Goal: Information Seeking & Learning: Learn about a topic

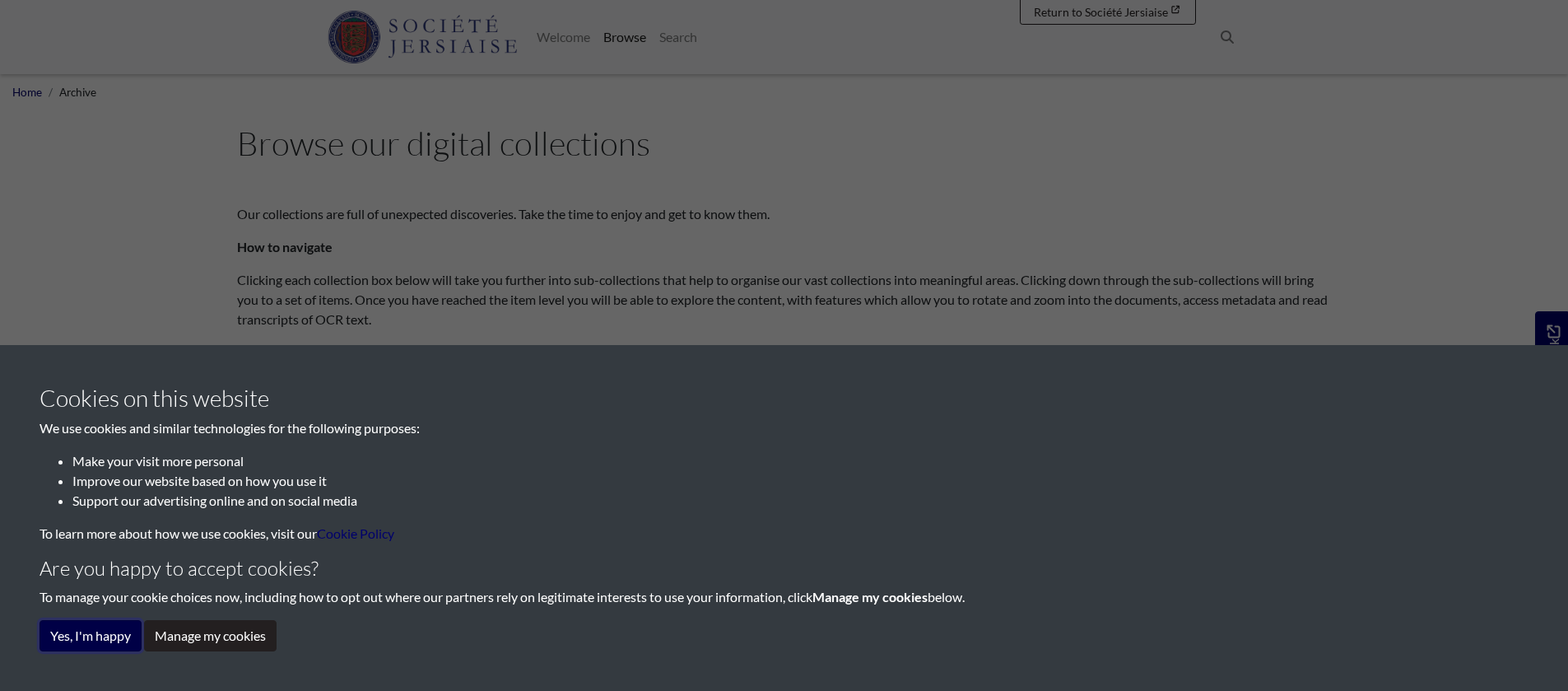
click at [133, 638] on button "Yes, I'm happy" at bounding box center [91, 636] width 103 height 31
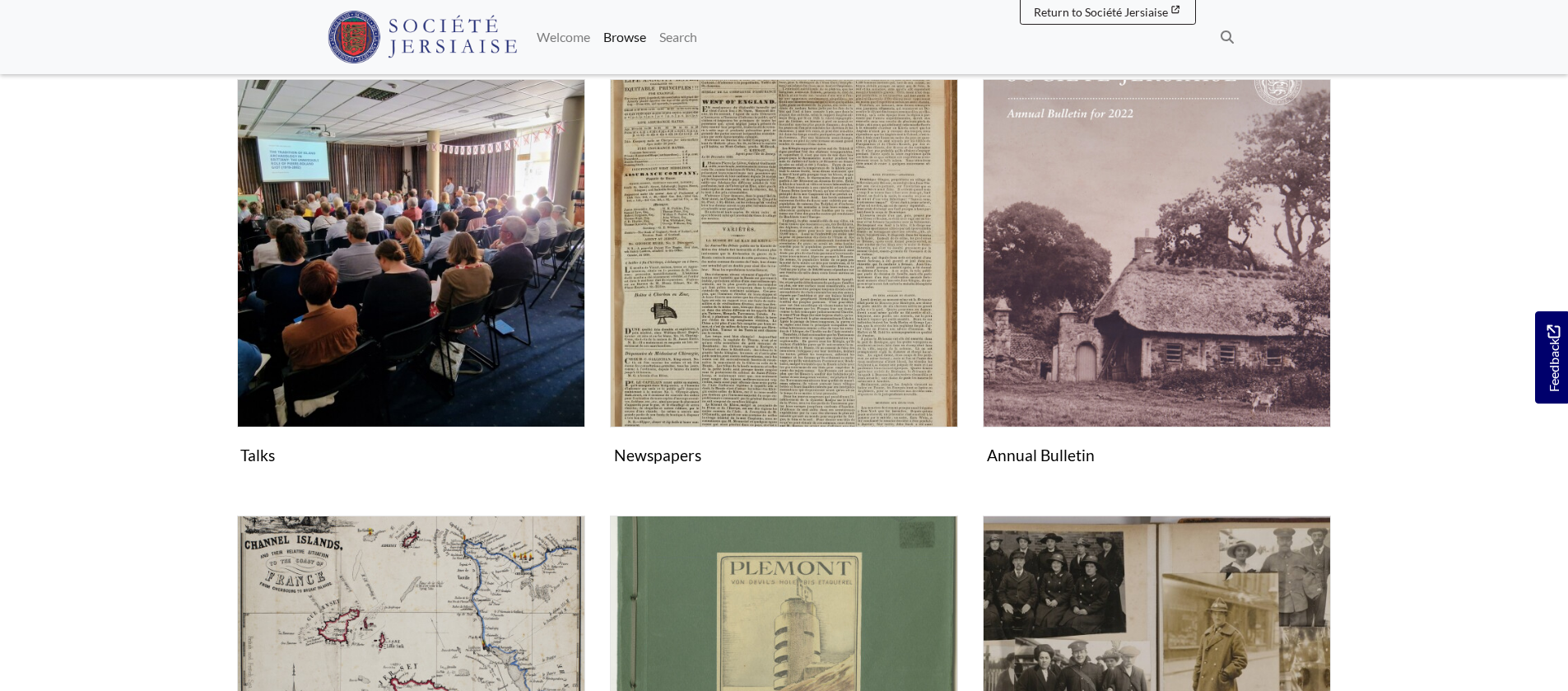
scroll to position [362, 0]
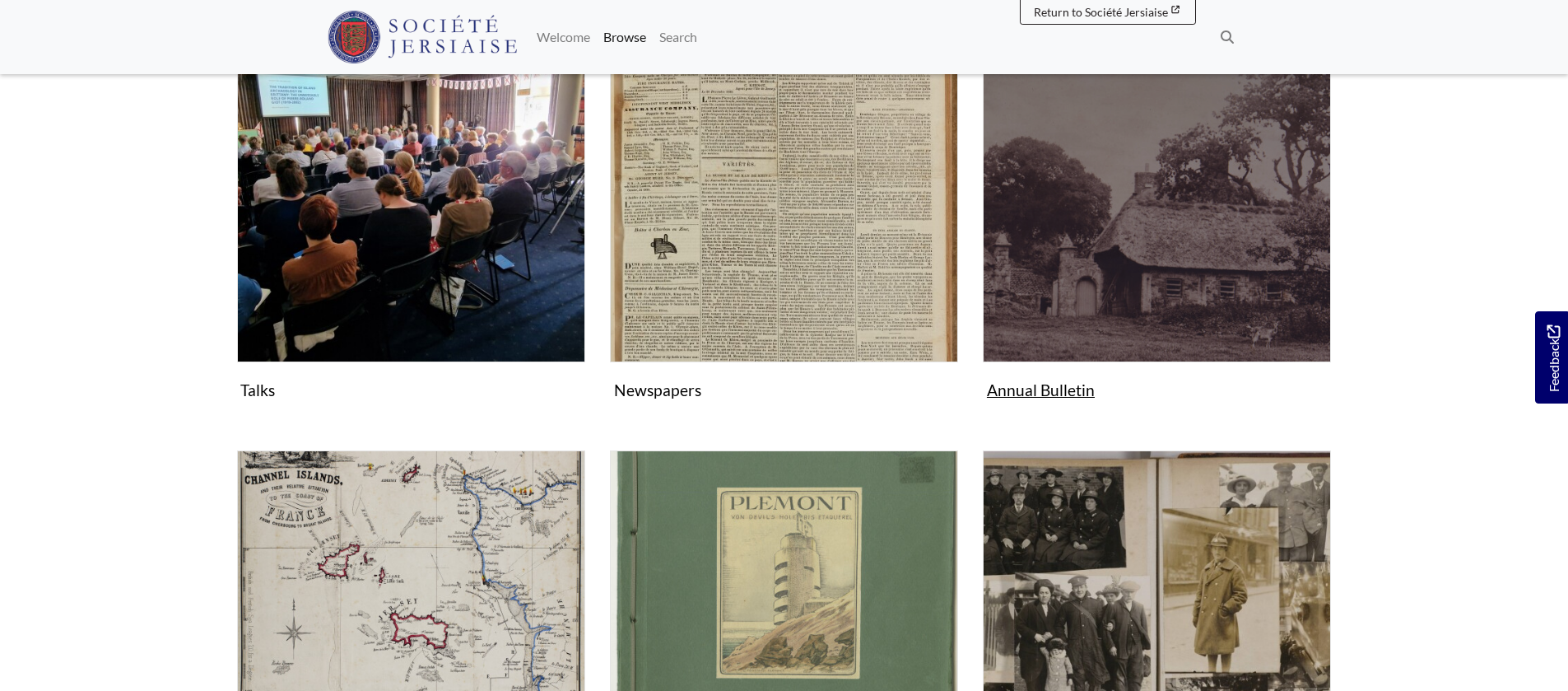
click at [1041, 289] on img "Subcollection" at bounding box center [1157, 188] width 348 height 348
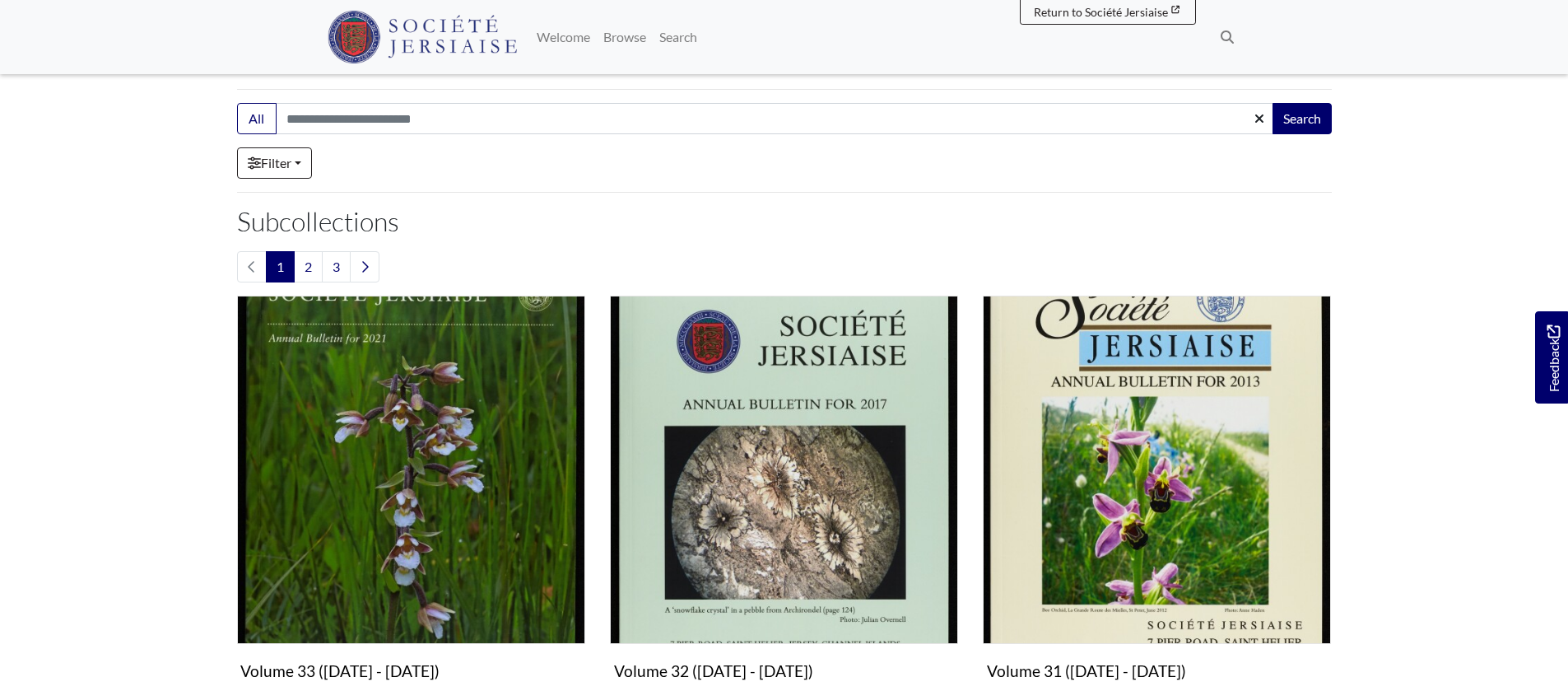
scroll to position [91, 0]
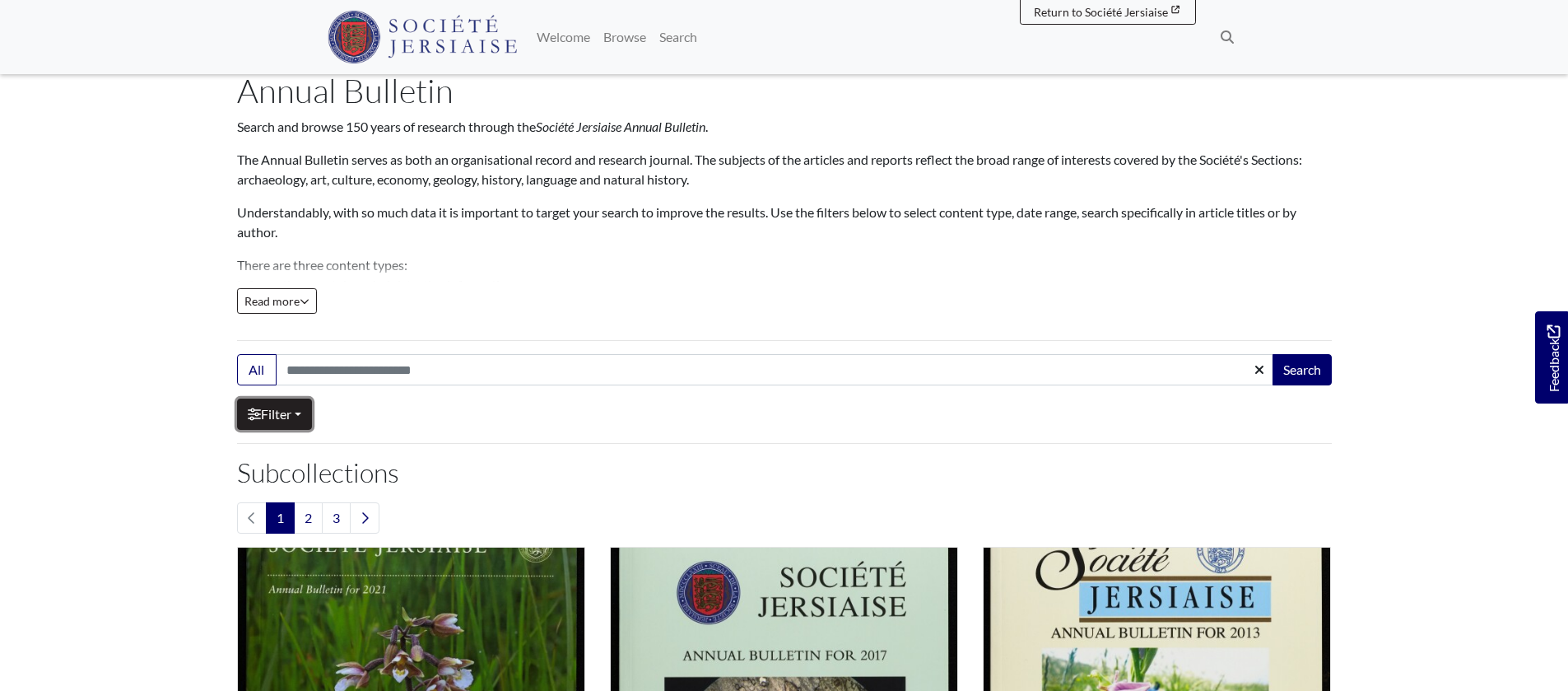
click at [303, 408] on link "Filter" at bounding box center [274, 414] width 74 height 31
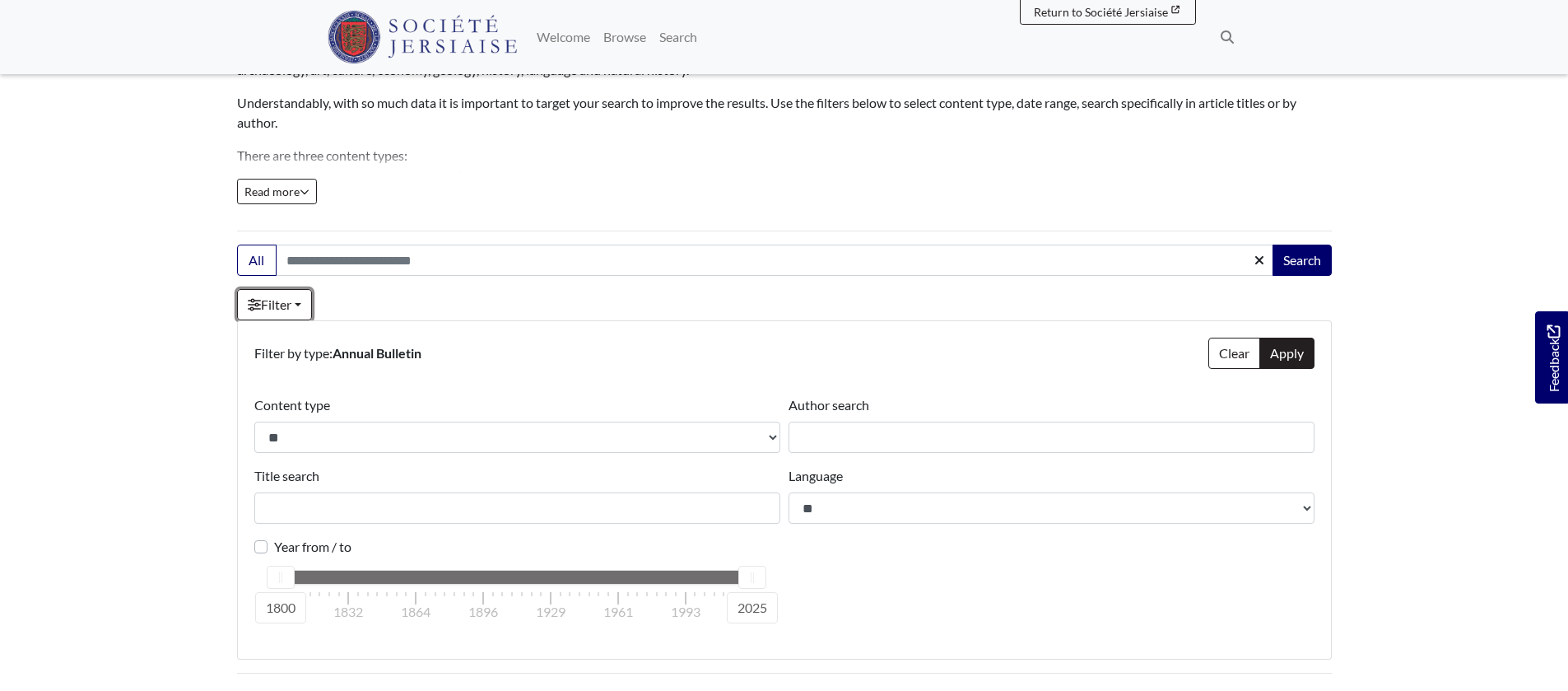
scroll to position [251, 0]
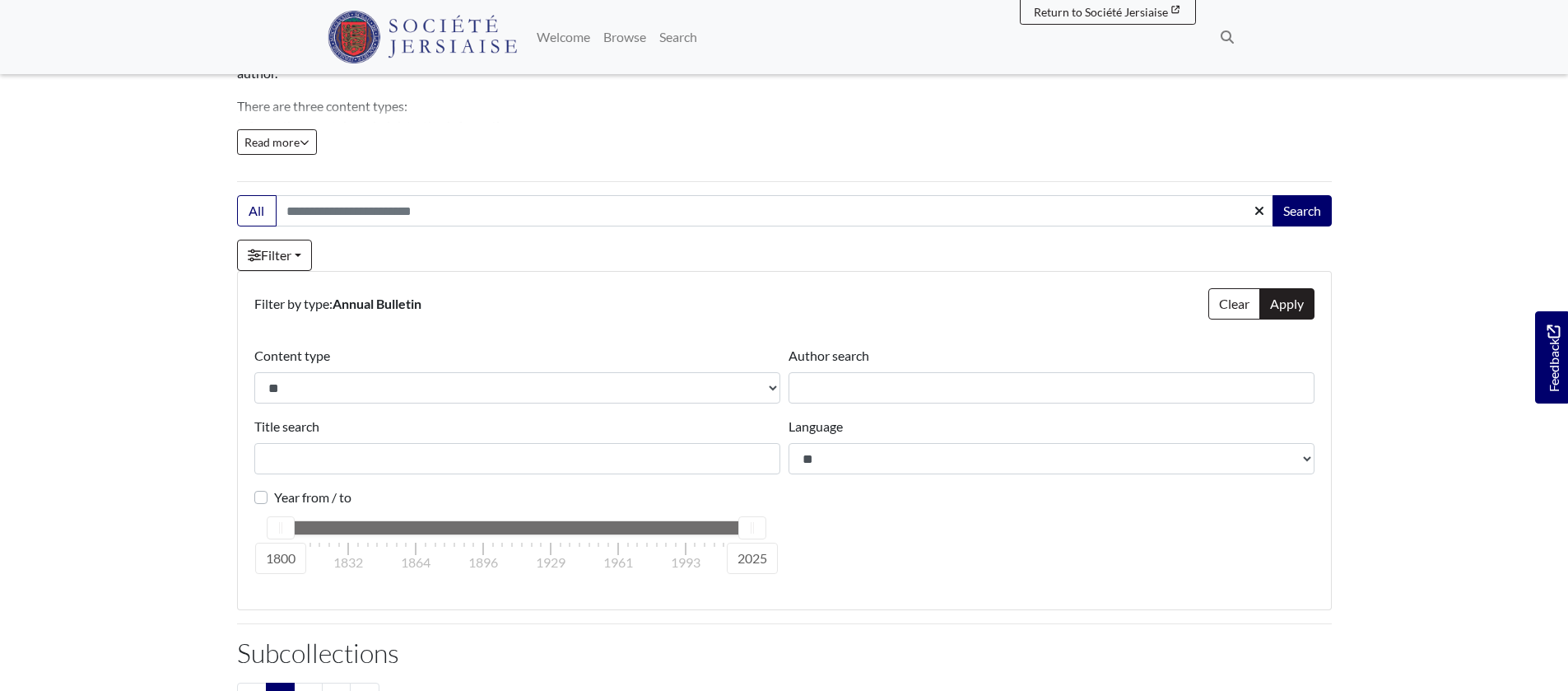
click at [761, 558] on div "2025" at bounding box center [753, 559] width 51 height 31
click at [274, 497] on label "Year from / to" at bounding box center [312, 497] width 77 height 19
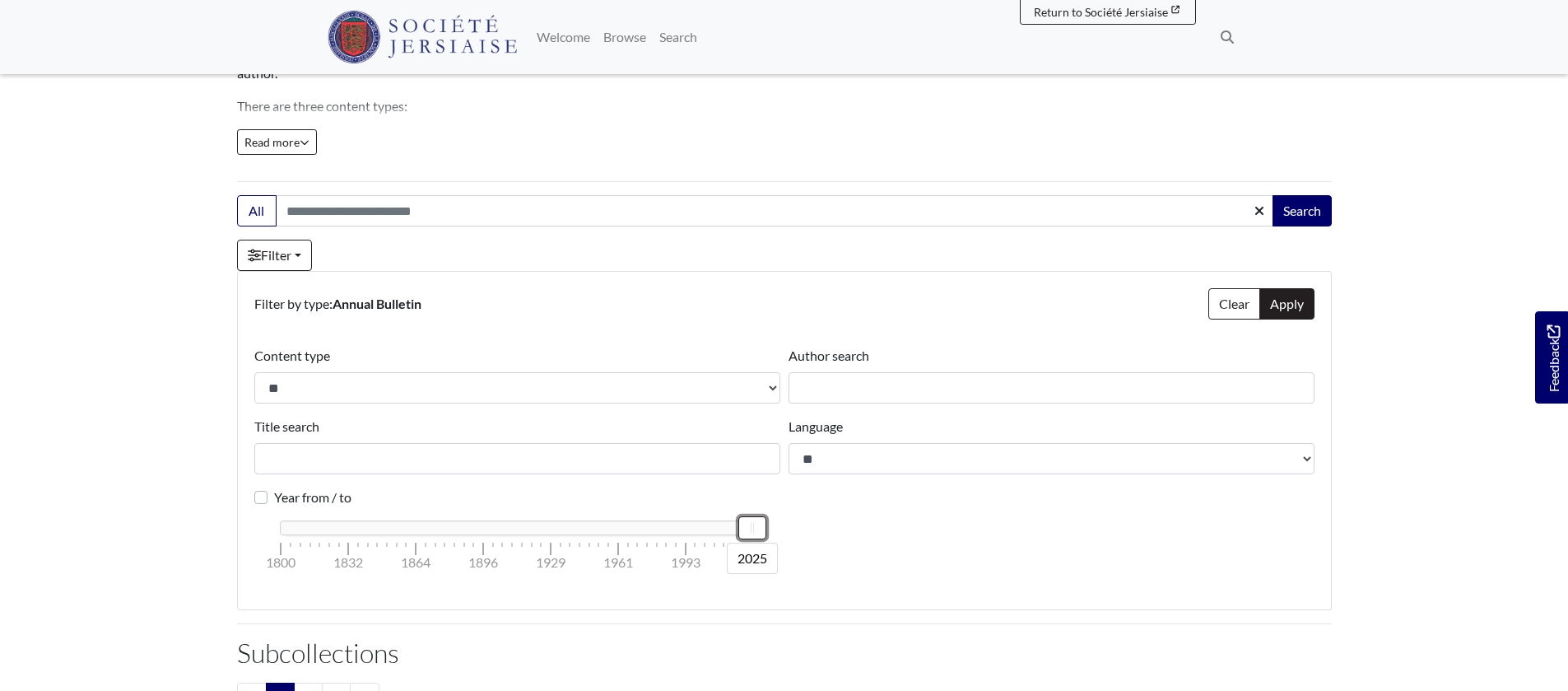
drag, startPoint x: 284, startPoint y: 522, endPoint x: 796, endPoint y: 547, distance: 512.6
click at [796, 547] on div "**********" at bounding box center [784, 468] width 1068 height 247
click at [753, 549] on div "2025" at bounding box center [753, 559] width 51 height 31
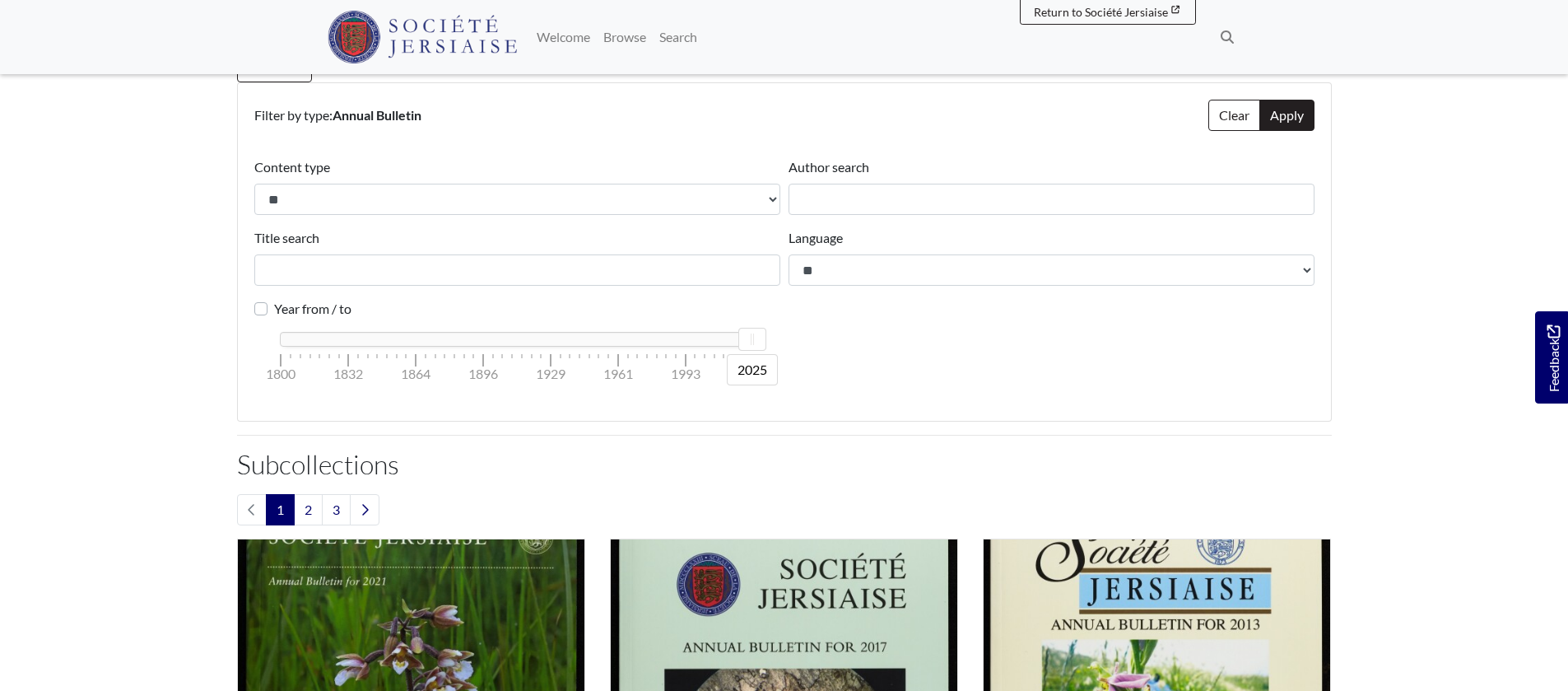
scroll to position [295, 0]
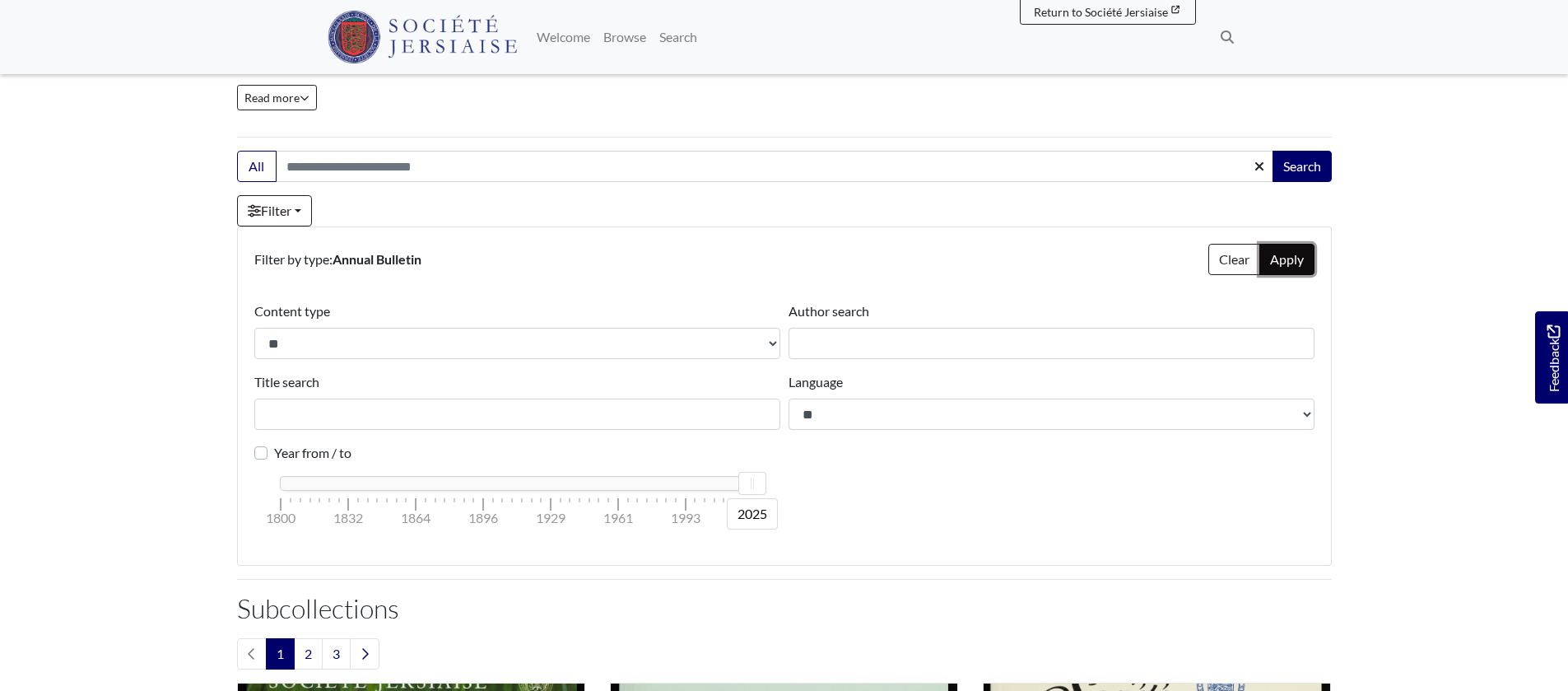
click at [1299, 263] on button "Apply" at bounding box center [1287, 259] width 55 height 31
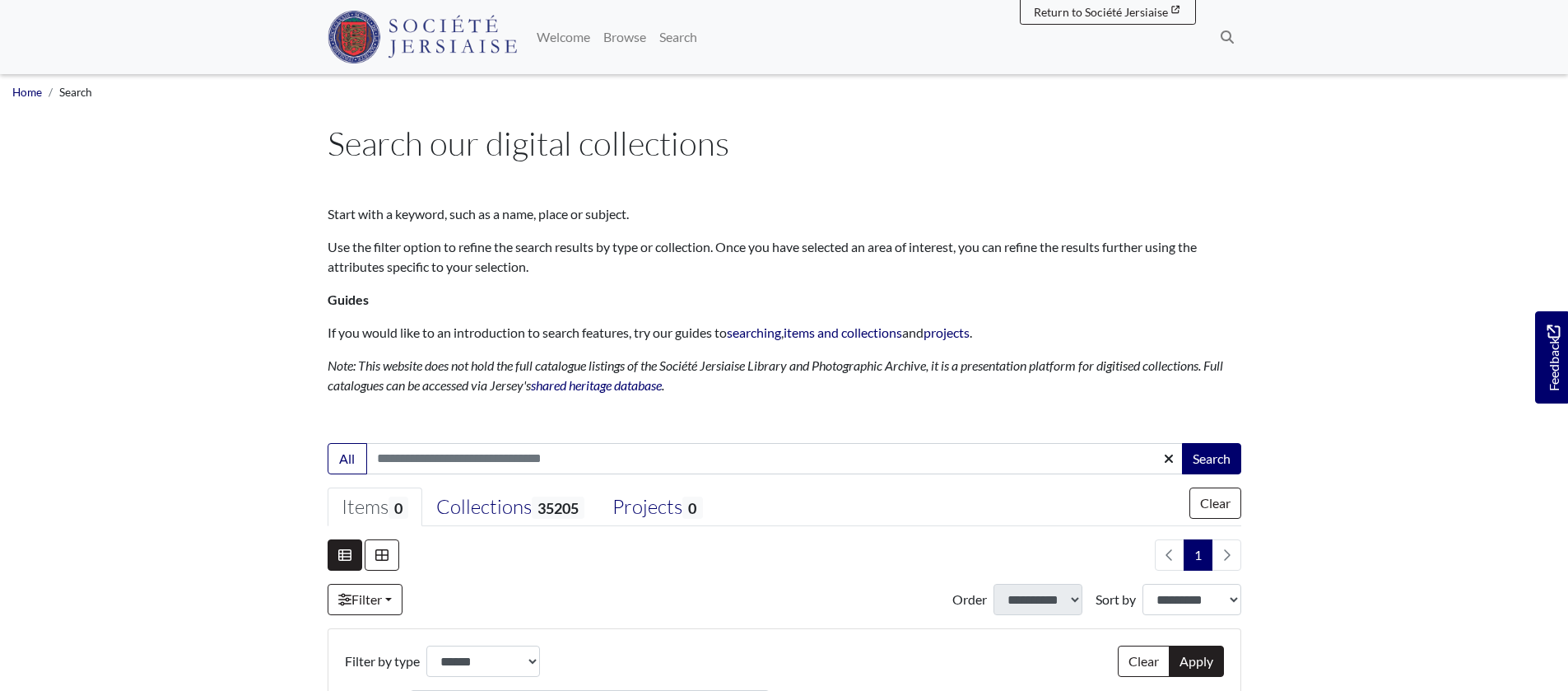
select select "***"
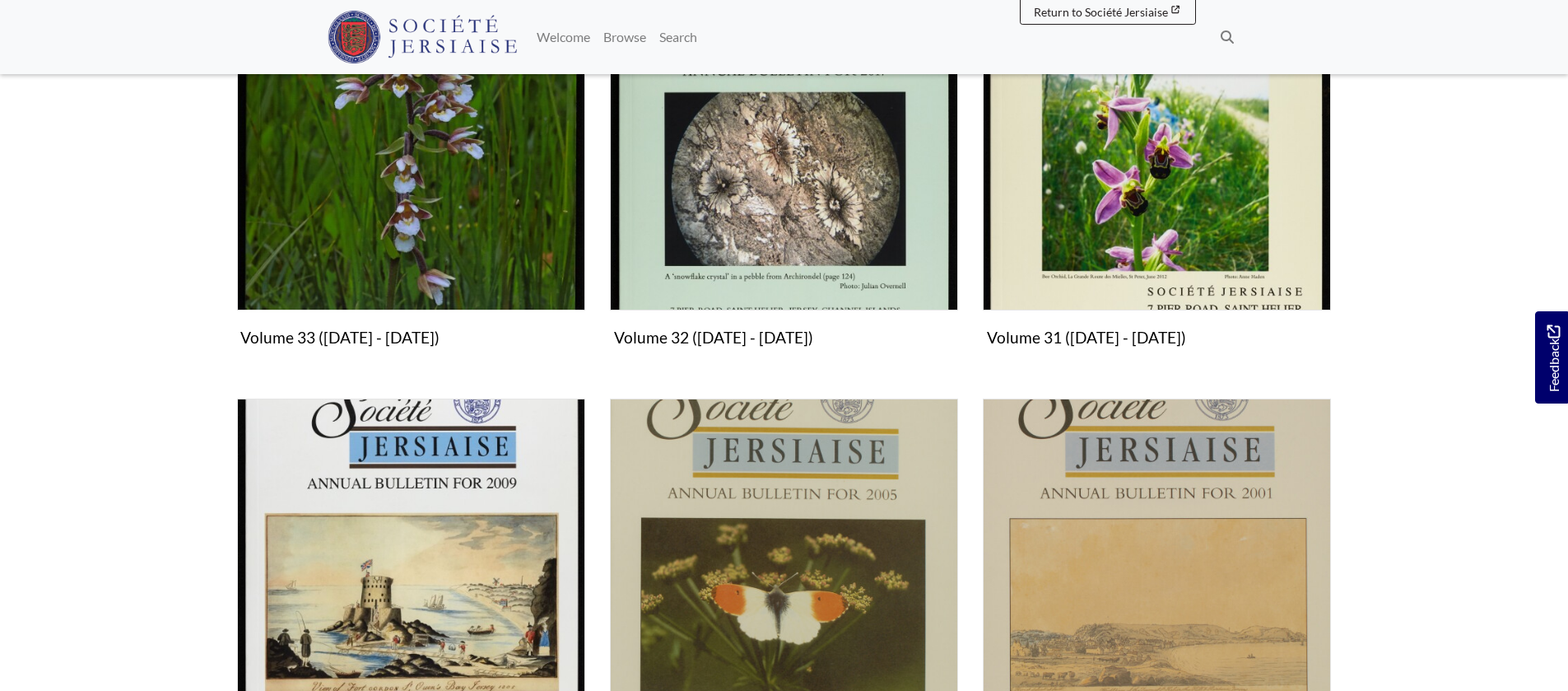
scroll to position [583, 0]
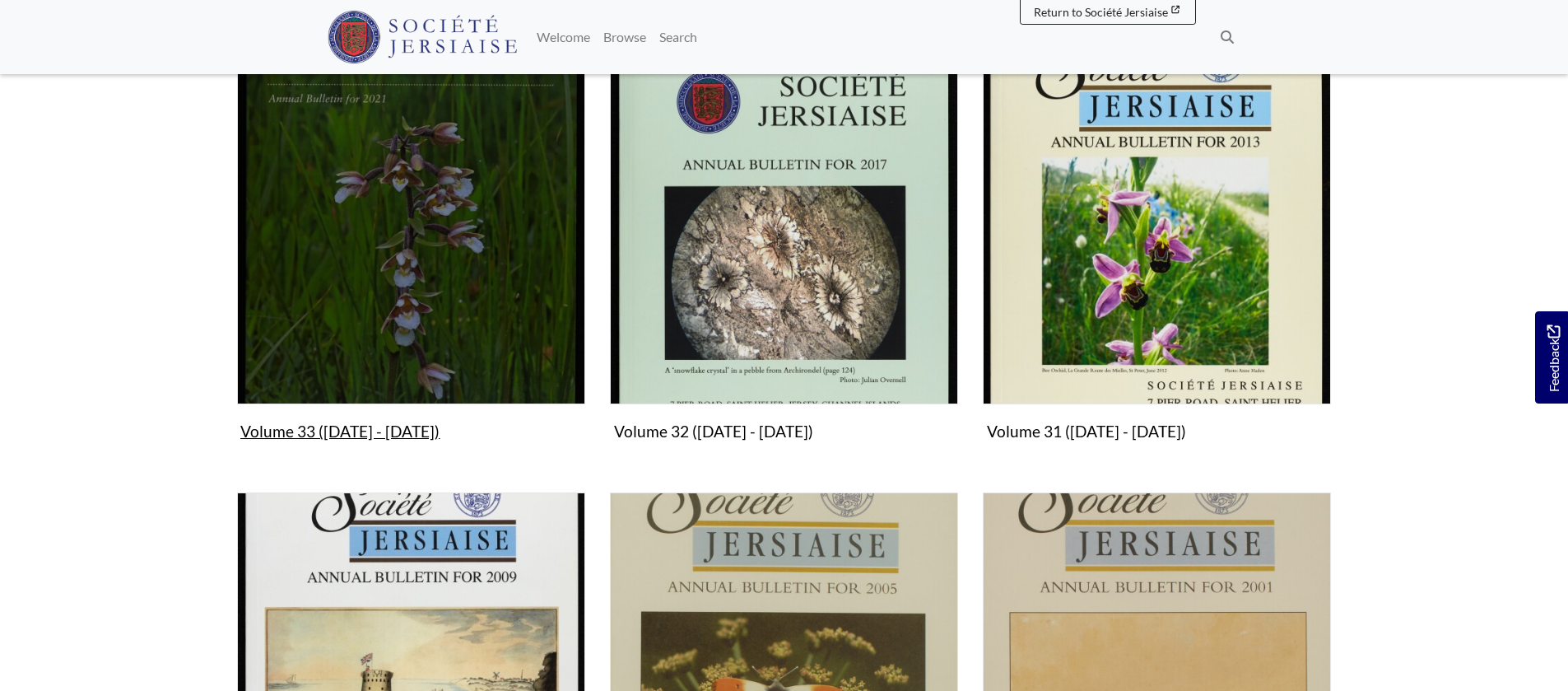
click at [332, 434] on figure "Volume 33 (2021 - 2024) Collection" at bounding box center [411, 252] width 348 height 392
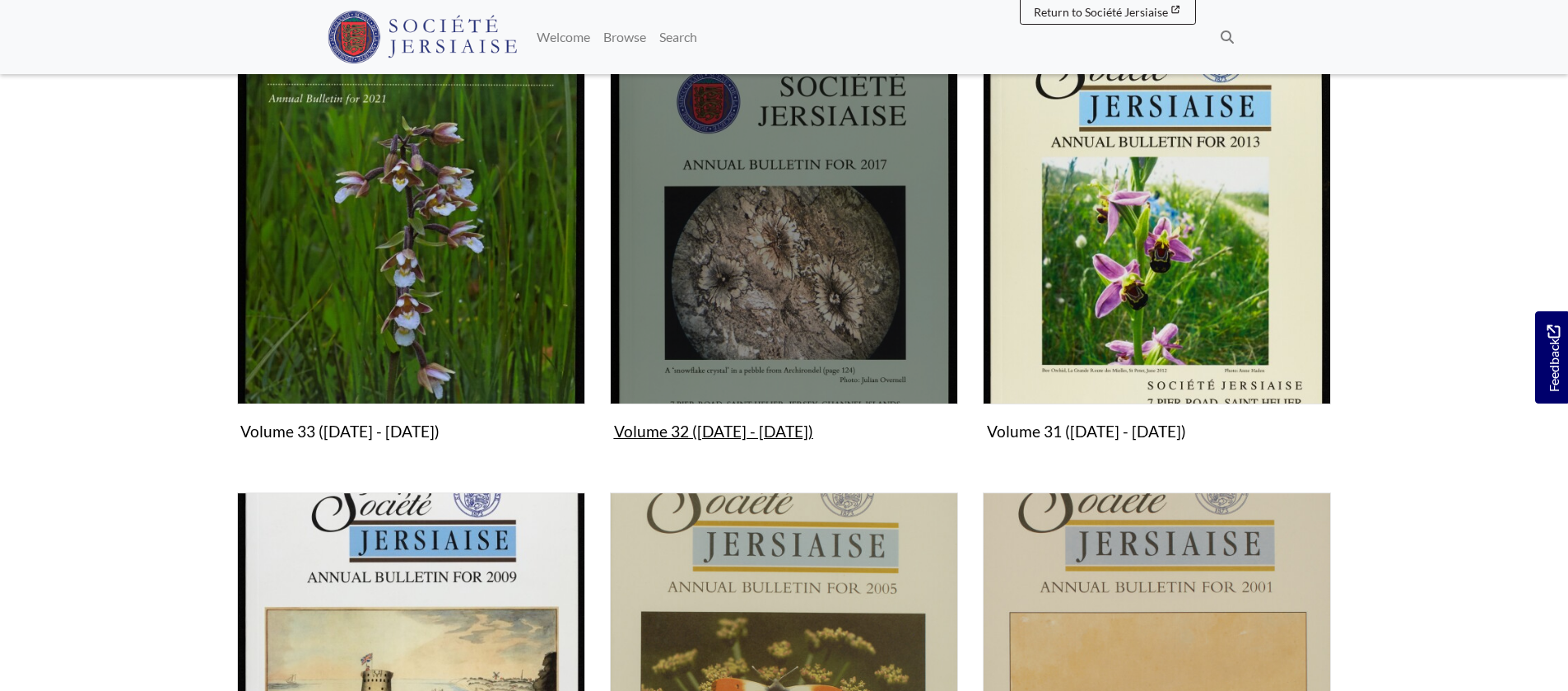
click at [736, 321] on img "Subcollection" at bounding box center [784, 230] width 348 height 348
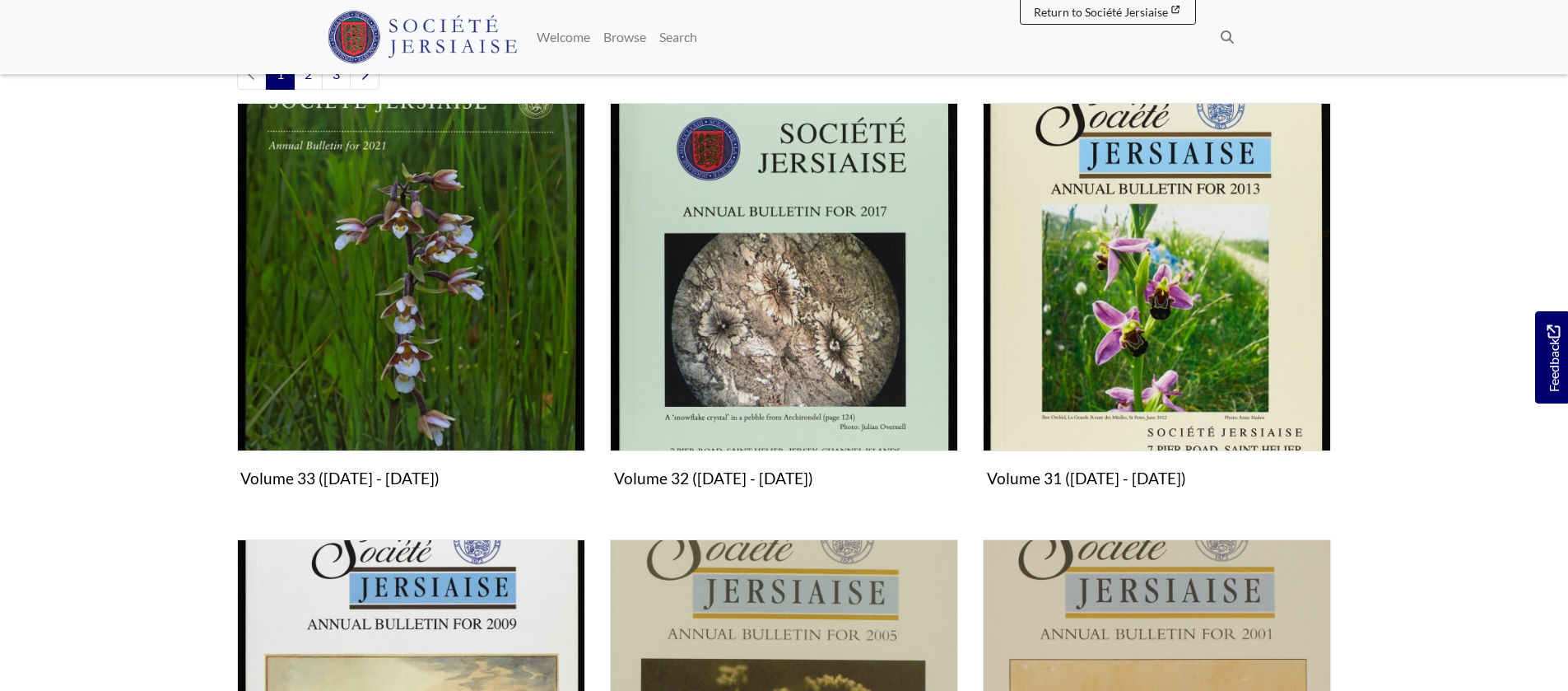
scroll to position [0, 0]
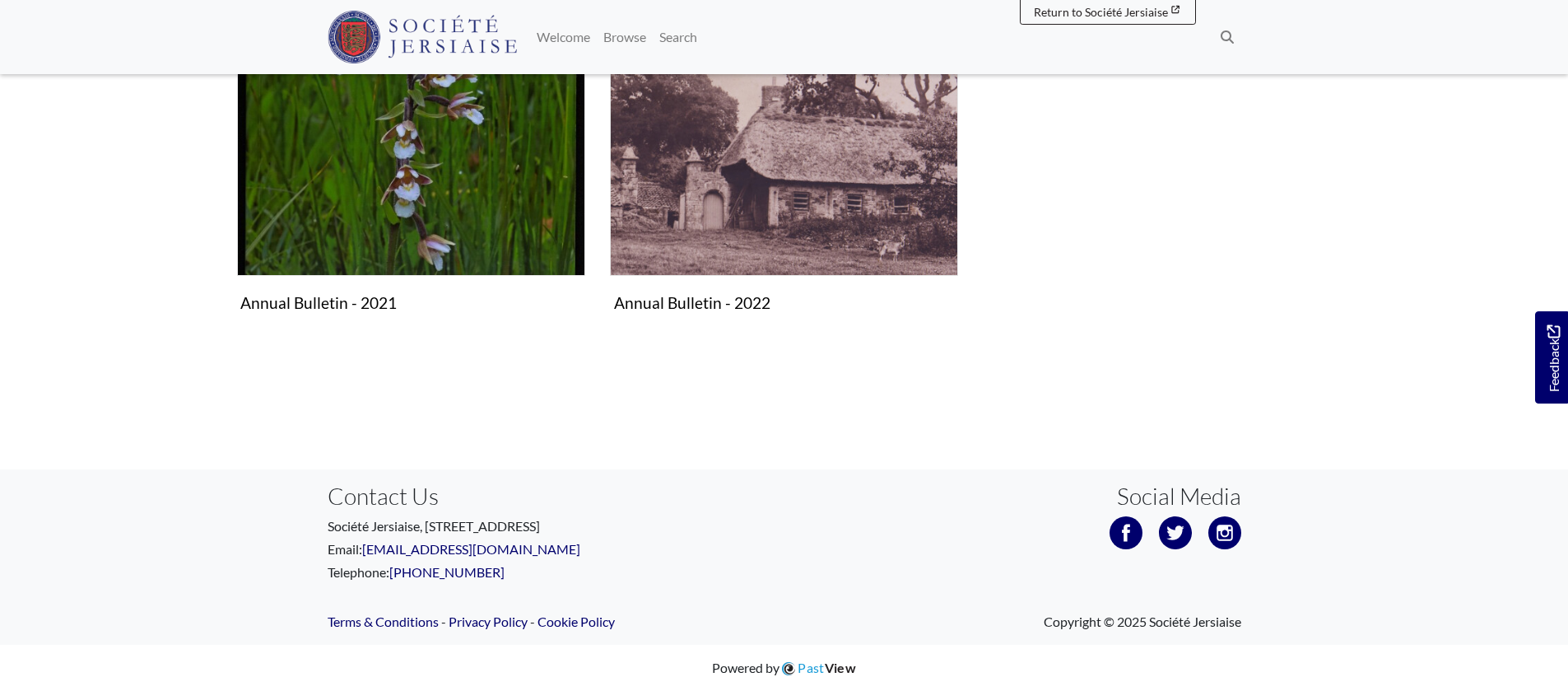
scroll to position [31, 0]
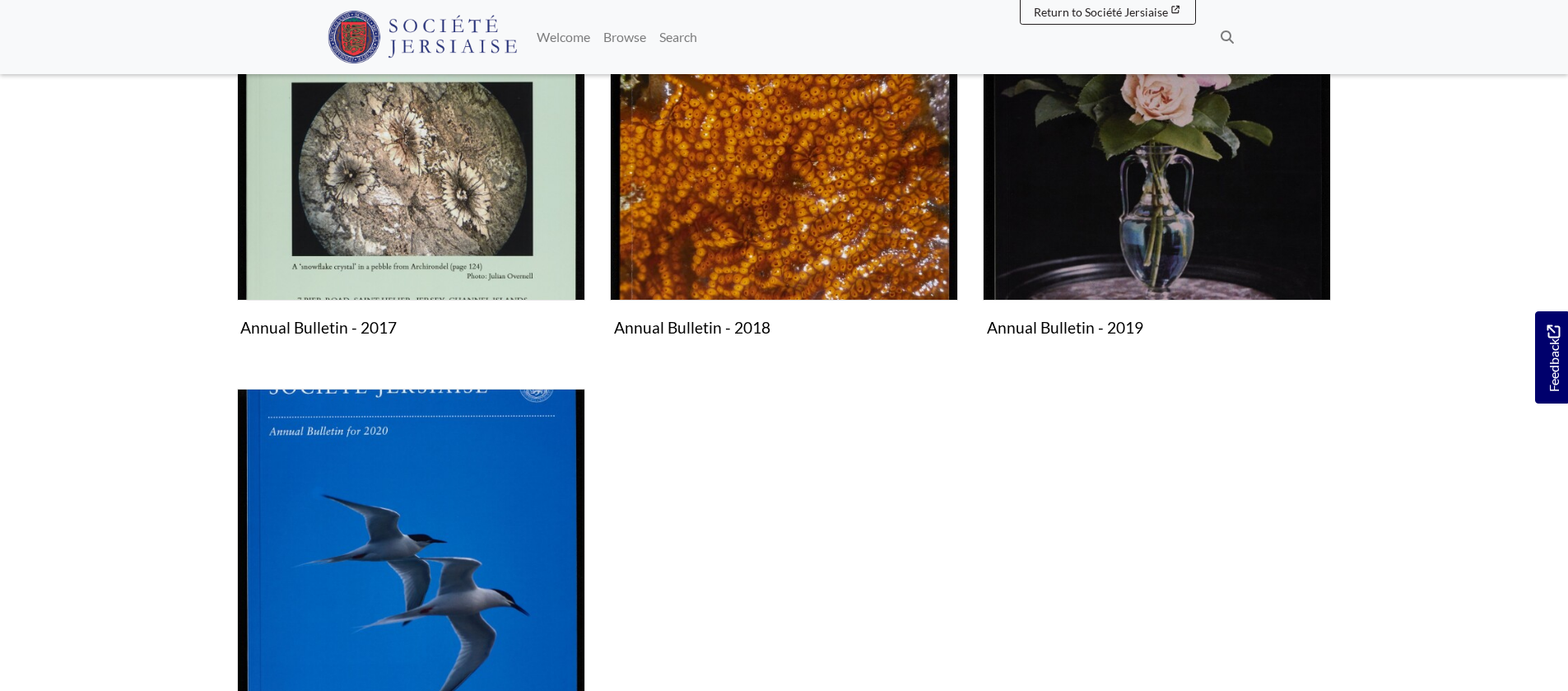
scroll to position [373, 0]
